Goal: Information Seeking & Learning: Learn about a topic

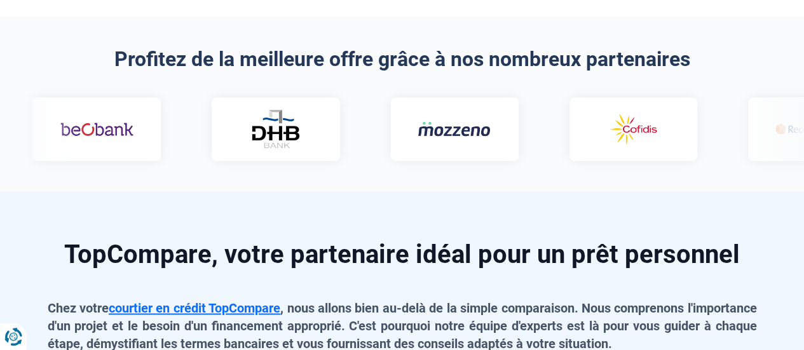
scroll to position [827, 0]
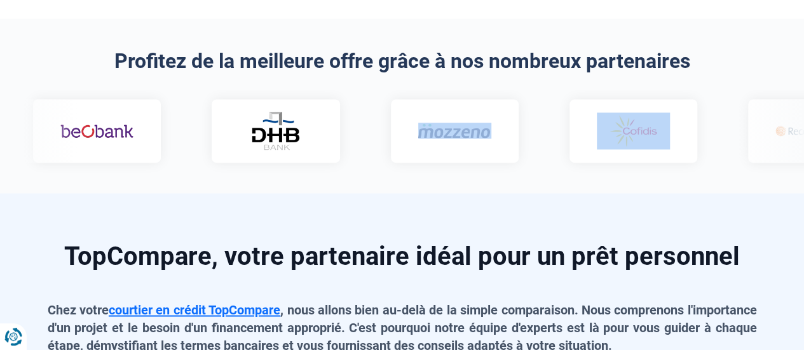
drag, startPoint x: 591, startPoint y: 139, endPoint x: 336, endPoint y: 148, distance: 254.5
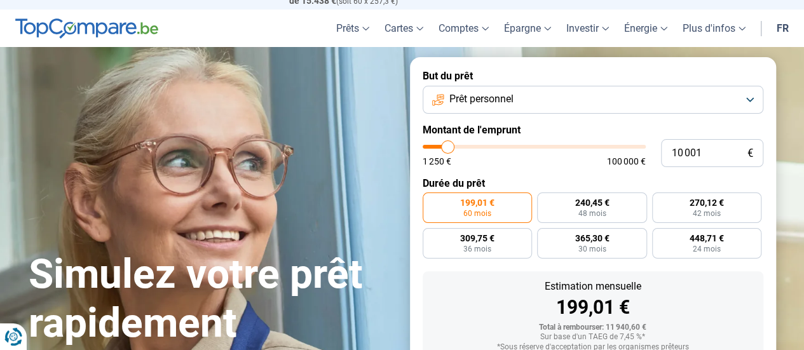
scroll to position [0, 0]
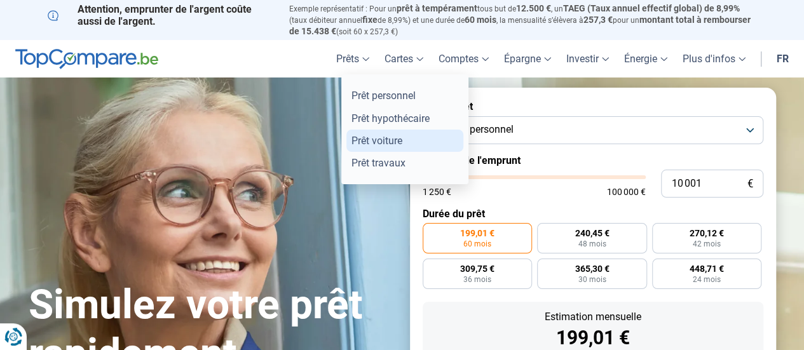
click at [390, 139] on link "Prêt voiture" at bounding box center [405, 141] width 117 height 22
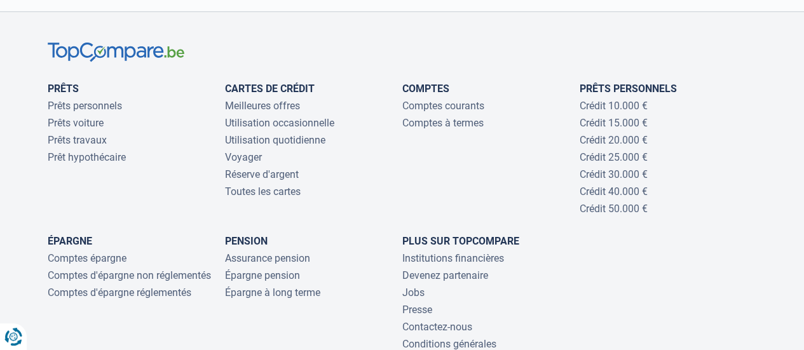
scroll to position [4315, 0]
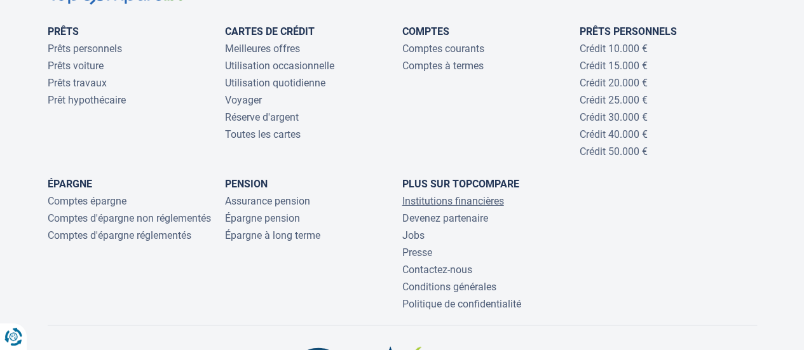
click at [444, 207] on link "Institutions financières" at bounding box center [453, 201] width 102 height 12
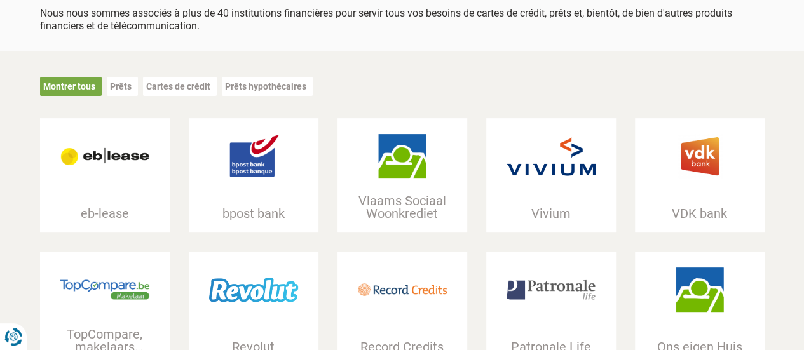
scroll to position [191, 0]
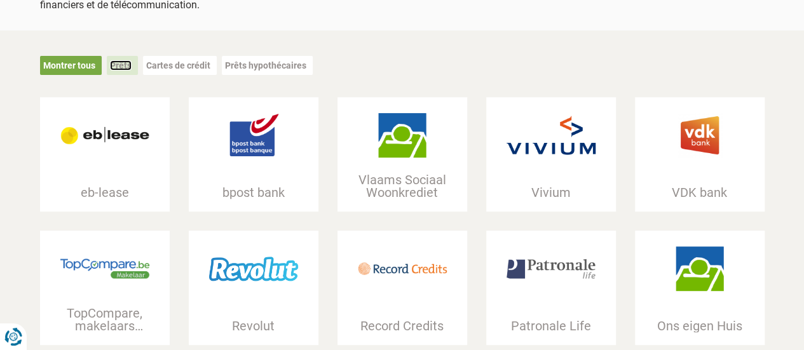
click at [120, 60] on link "Prêts" at bounding box center [121, 65] width 22 height 10
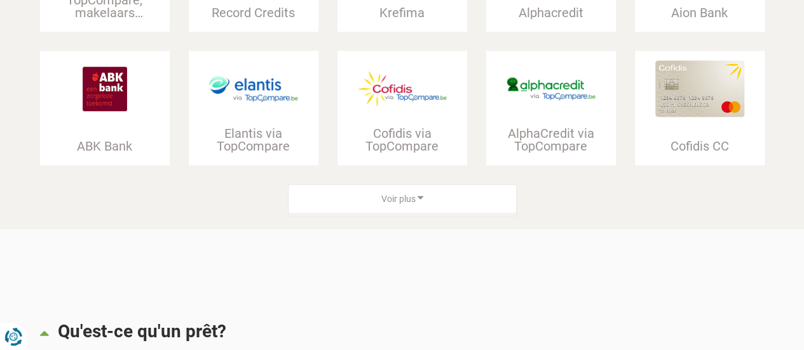
scroll to position [381, 0]
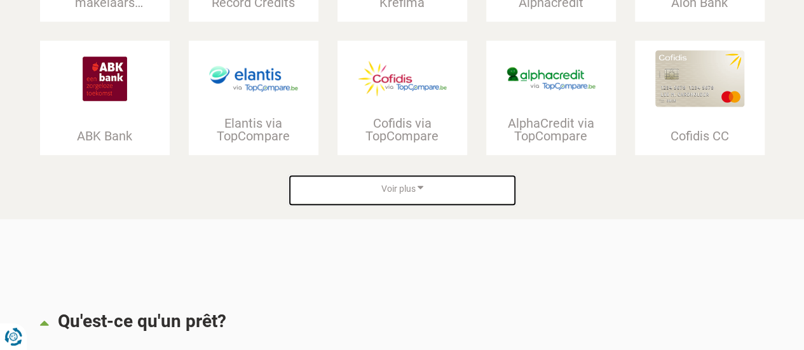
click at [345, 184] on div "Voir plus" at bounding box center [403, 189] width 228 height 29
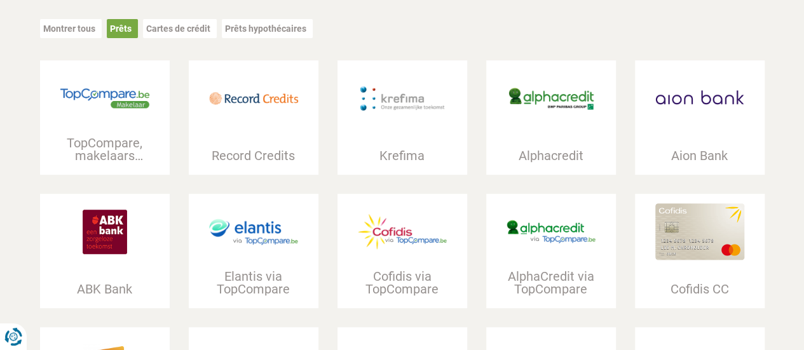
scroll to position [254, 0]
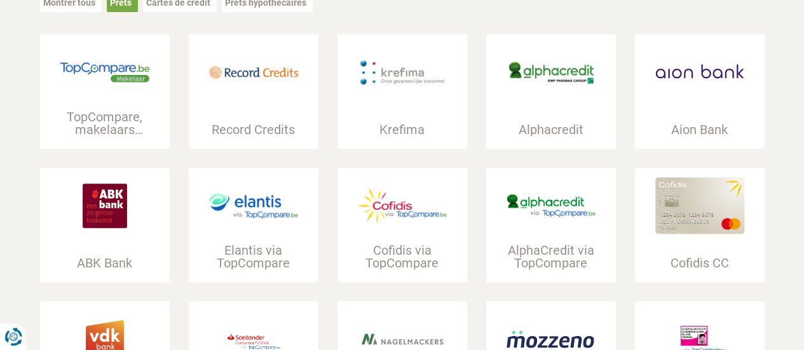
click at [522, 109] on div at bounding box center [551, 72] width 130 height 76
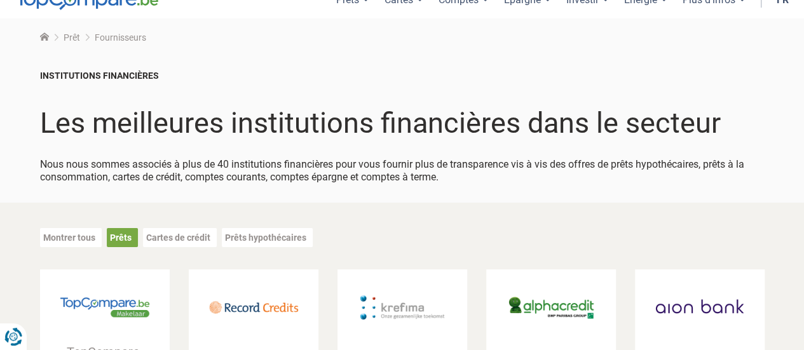
scroll to position [0, 0]
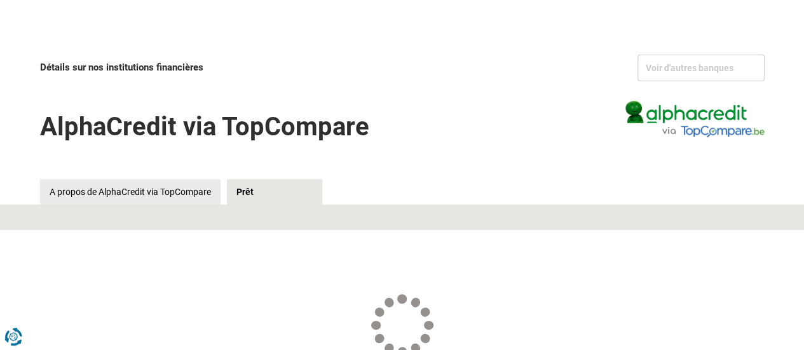
scroll to position [64, 0]
